Goal: Information Seeking & Learning: Understand process/instructions

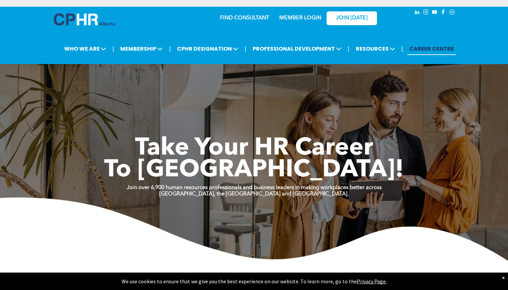
click at [304, 17] on link "MEMBER LOGIN" at bounding box center [300, 17] width 42 height 5
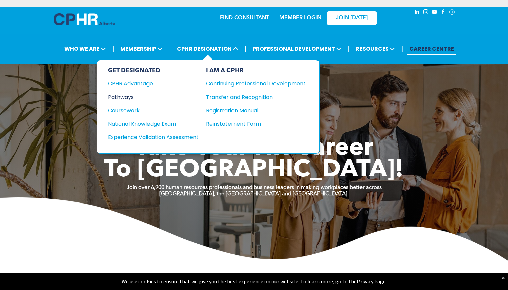
click at [120, 98] on div "Pathways" at bounding box center [149, 97] width 82 height 8
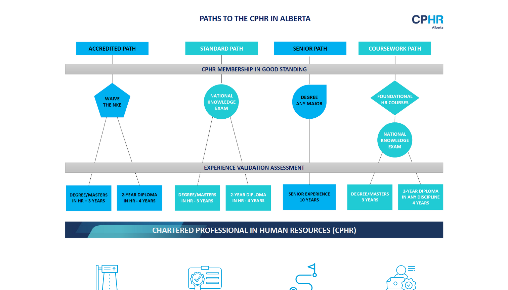
scroll to position [532, 0]
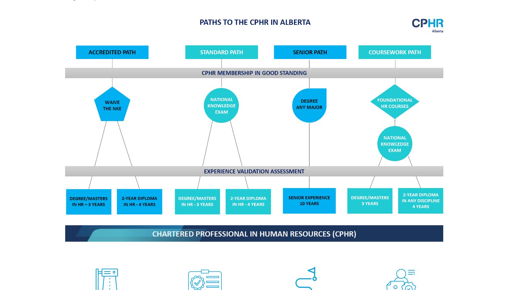
drag, startPoint x: 198, startPoint y: 193, endPoint x: 215, endPoint y: 192, distance: 16.8
click at [216, 49] on img at bounding box center [253, 130] width 389 height 234
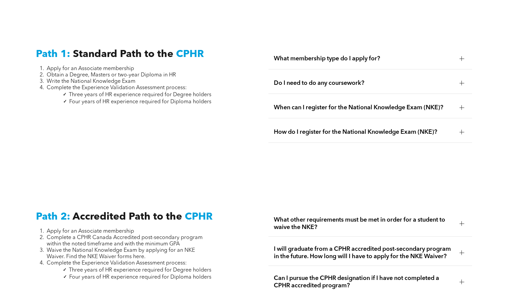
scroll to position [888, 0]
drag, startPoint x: 70, startPoint y: 97, endPoint x: 204, endPoint y: 107, distance: 134.7
click at [205, 106] on div "Path 1: Standard Path to the CPHR Apply for an Associate membership Obtain a De…" at bounding box center [138, 104] width 215 height 122
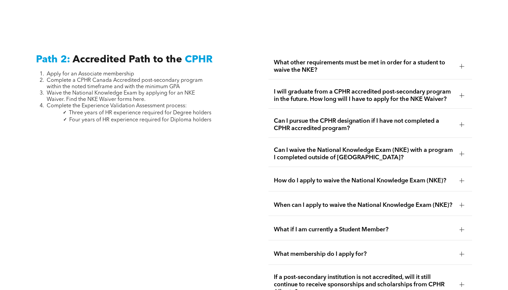
scroll to position [1049, 0]
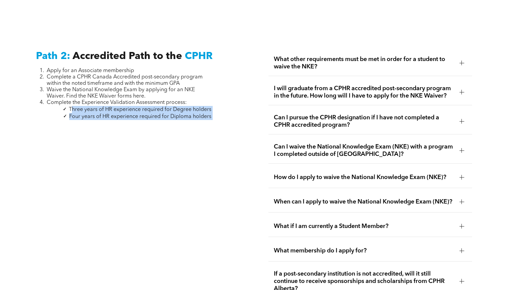
drag, startPoint x: 72, startPoint y: 104, endPoint x: 212, endPoint y: 117, distance: 140.3
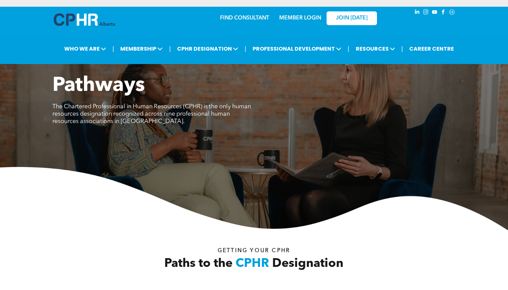
scroll to position [0, 0]
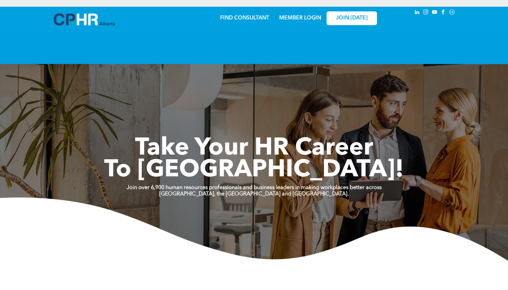
click at [300, 20] on link "MEMBER LOGIN" at bounding box center [300, 17] width 42 height 5
